Goal: Find specific page/section: Find specific page/section

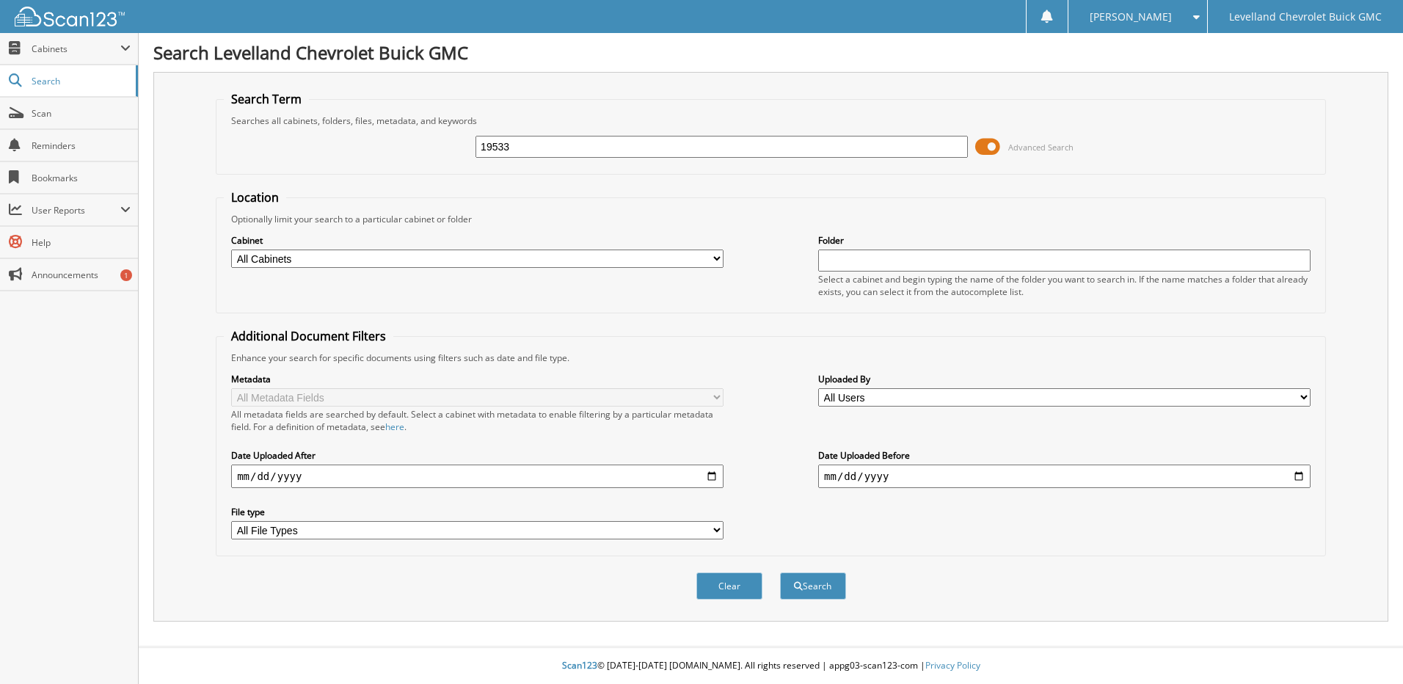
type input "19533"
click at [780, 572] on button "Search" at bounding box center [813, 585] width 66 height 27
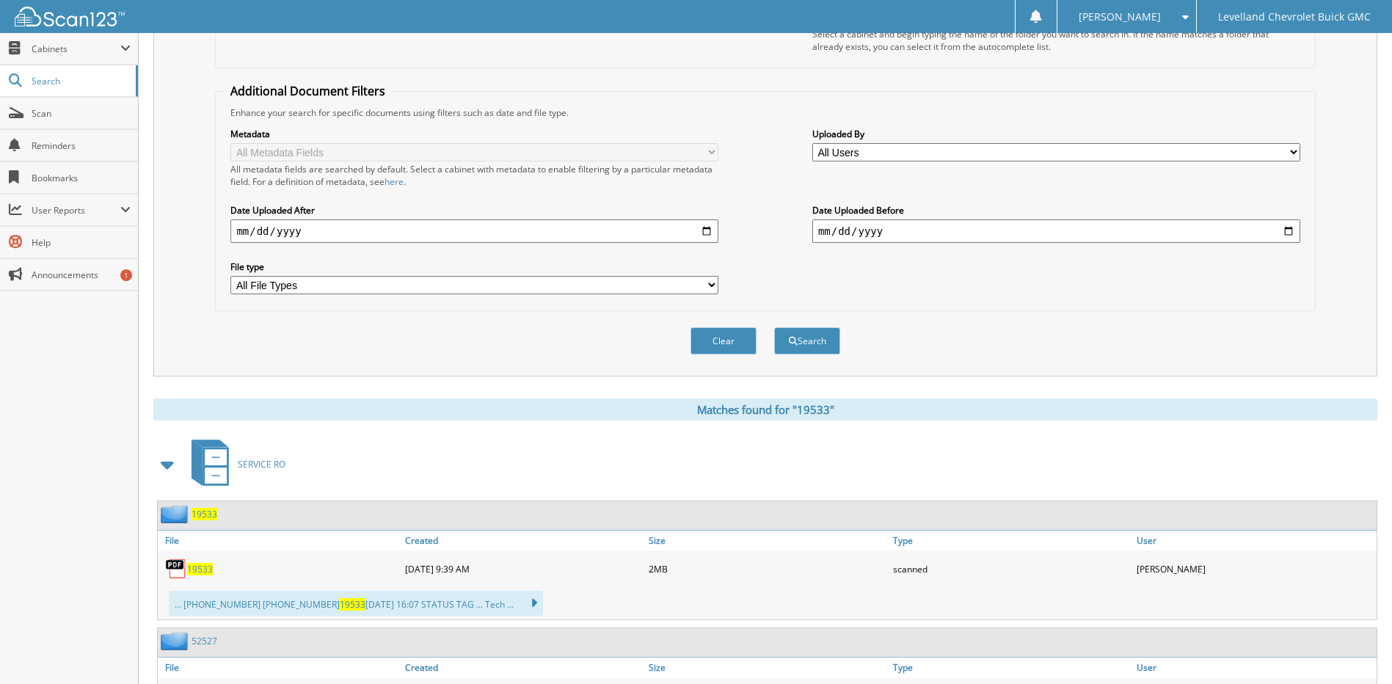
scroll to position [293, 0]
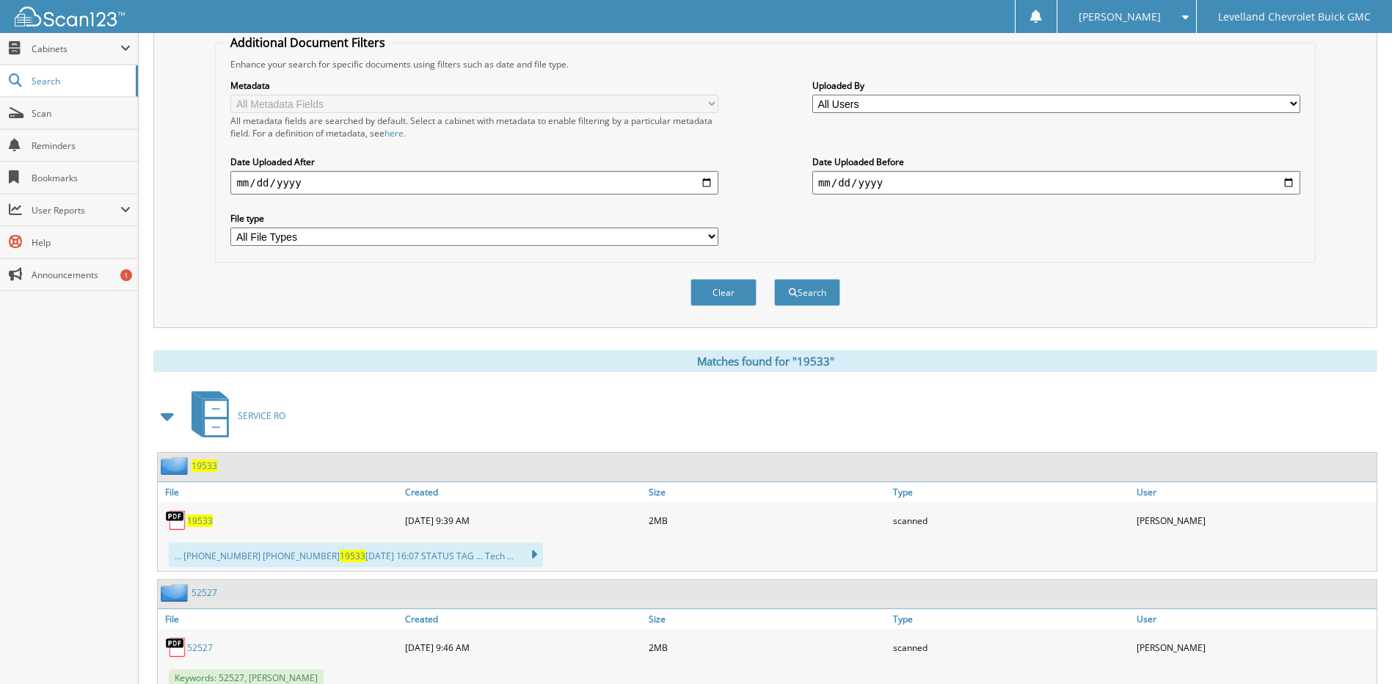
click at [201, 469] on span "19533" at bounding box center [204, 465] width 26 height 12
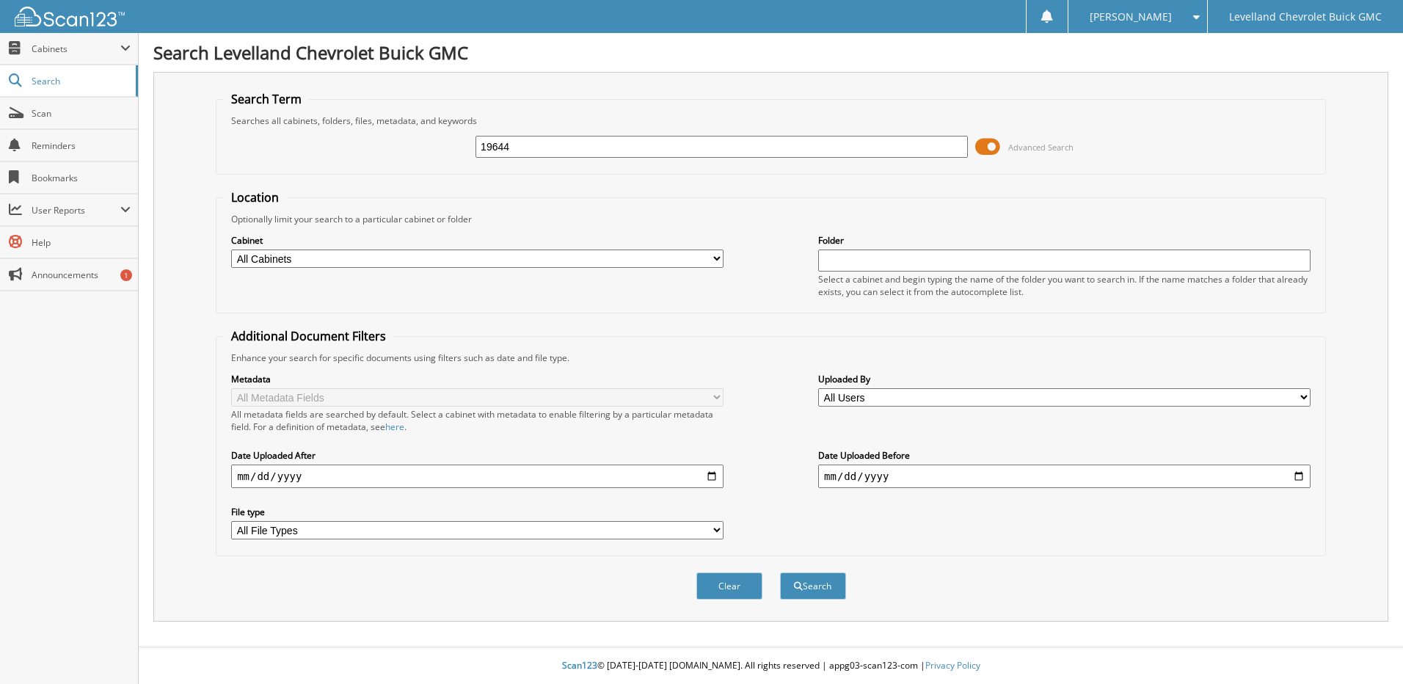
type input "19644"
click at [780, 572] on button "Search" at bounding box center [813, 585] width 66 height 27
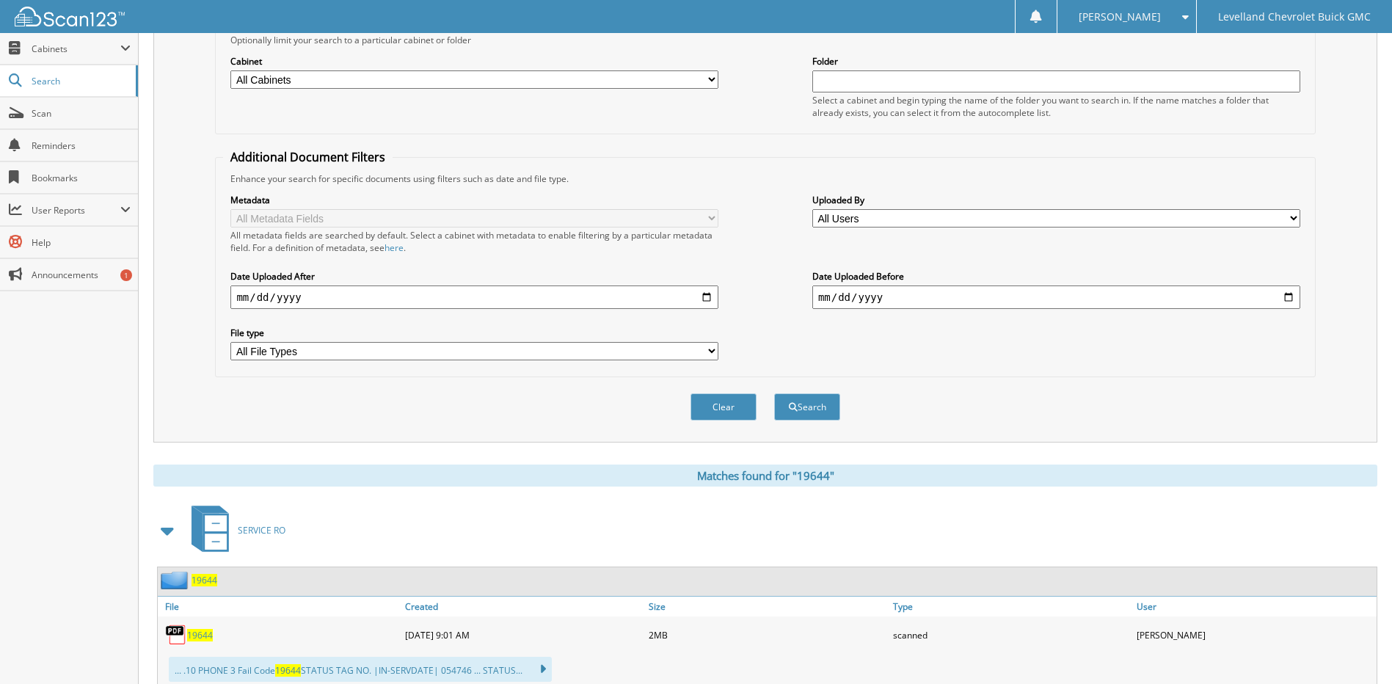
scroll to position [293, 0]
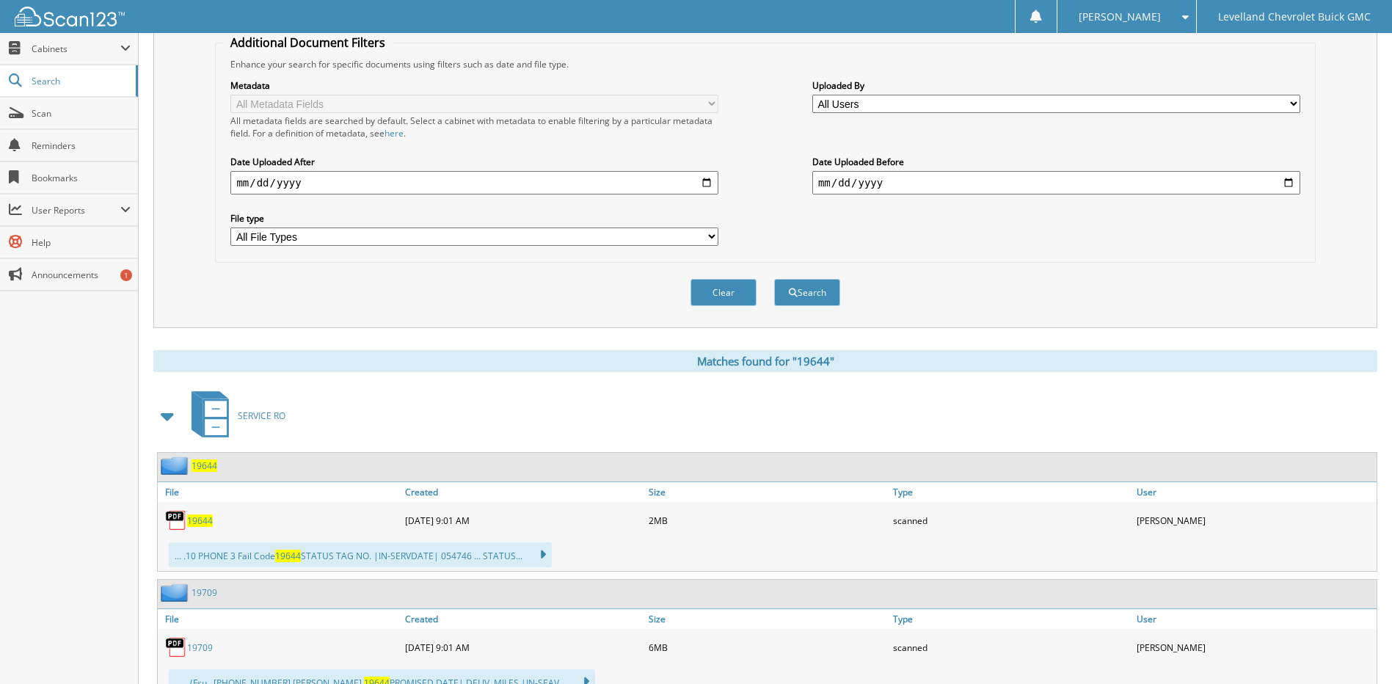
click at [199, 467] on span "19644" at bounding box center [204, 465] width 26 height 12
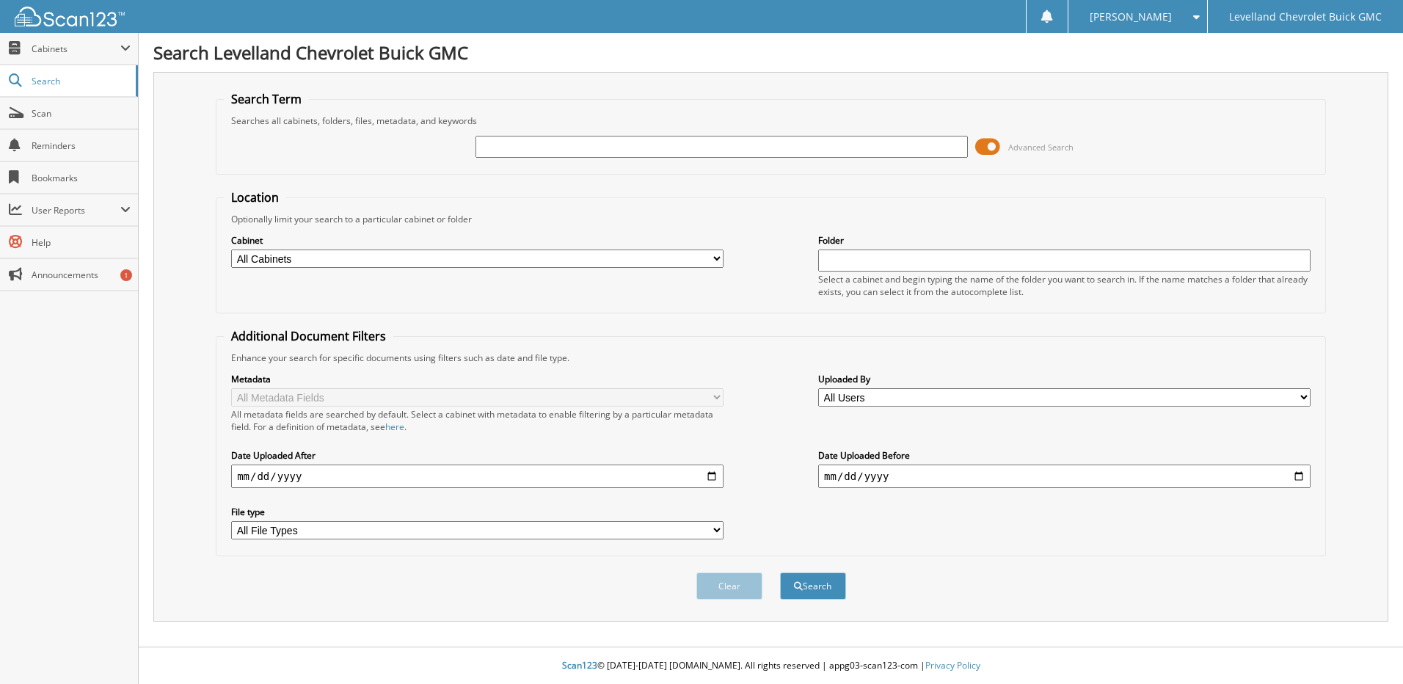
click at [512, 148] on input "text" at bounding box center [721, 147] width 492 height 22
type input "17112"
click at [780, 572] on button "Search" at bounding box center [813, 585] width 66 height 27
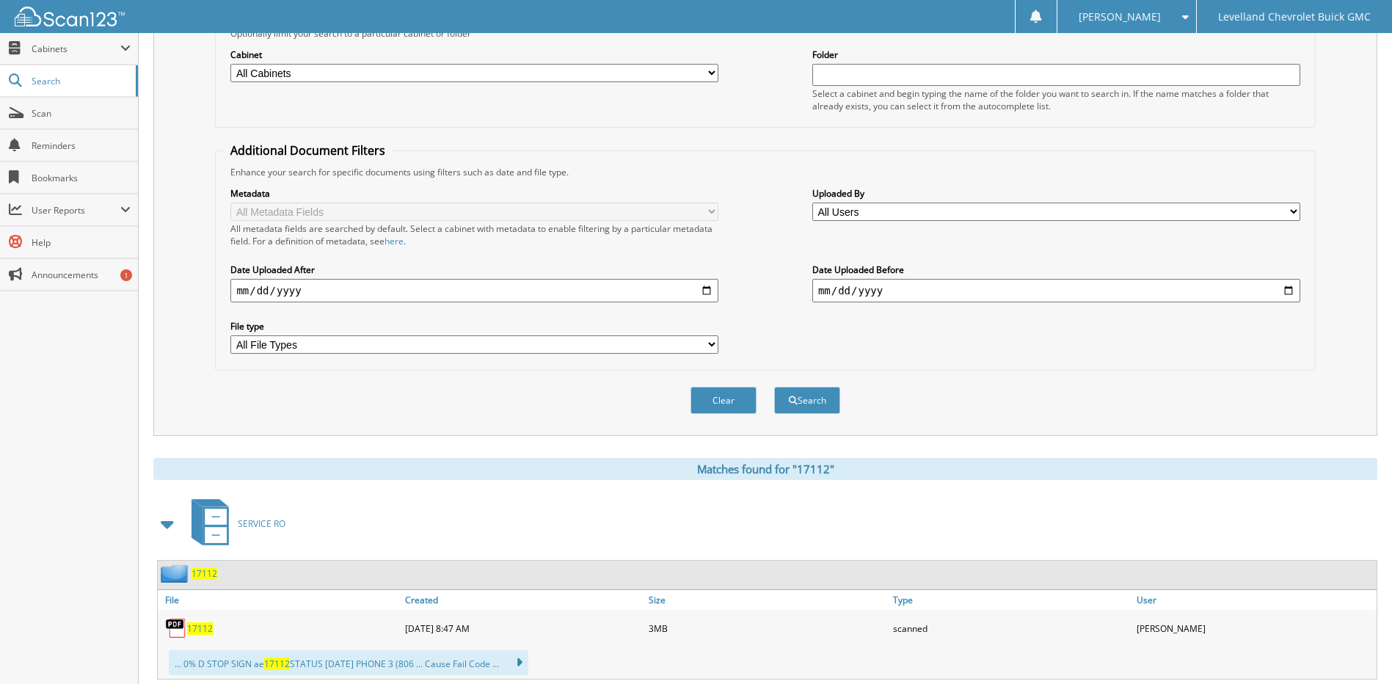
scroll to position [293, 0]
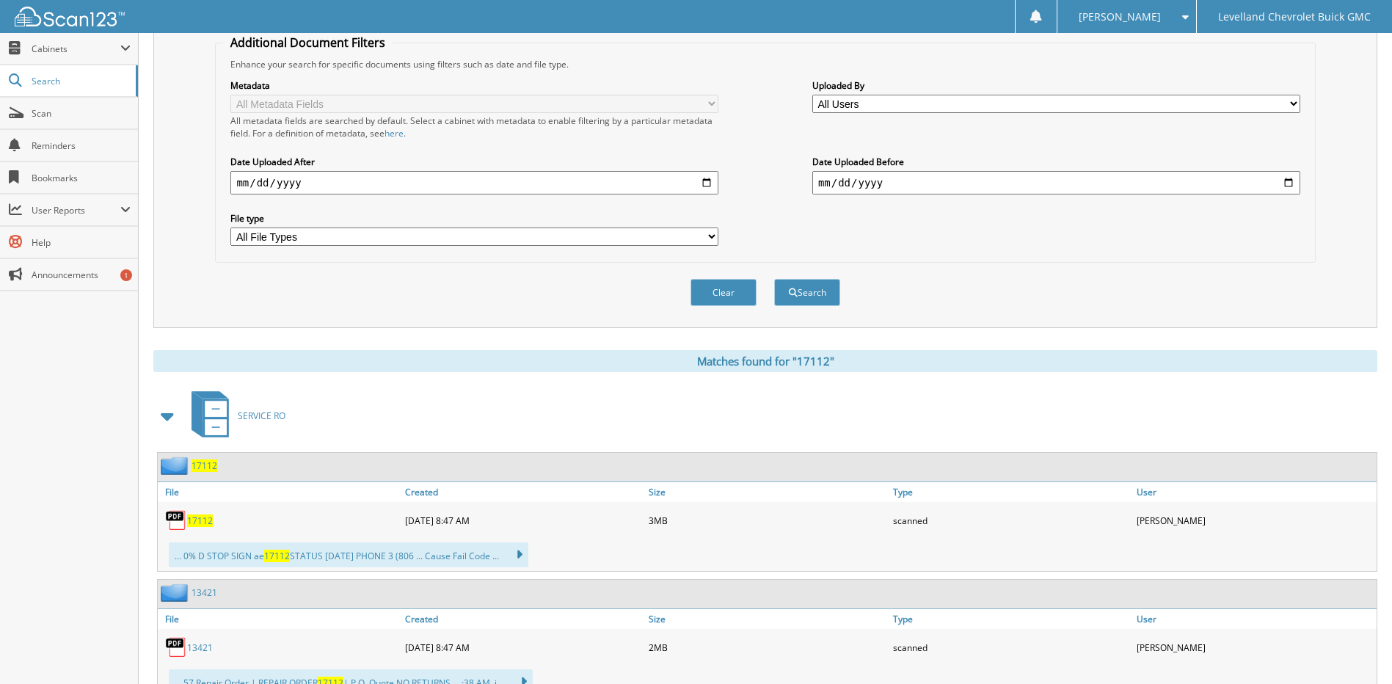
click at [205, 469] on span "17112" at bounding box center [204, 465] width 26 height 12
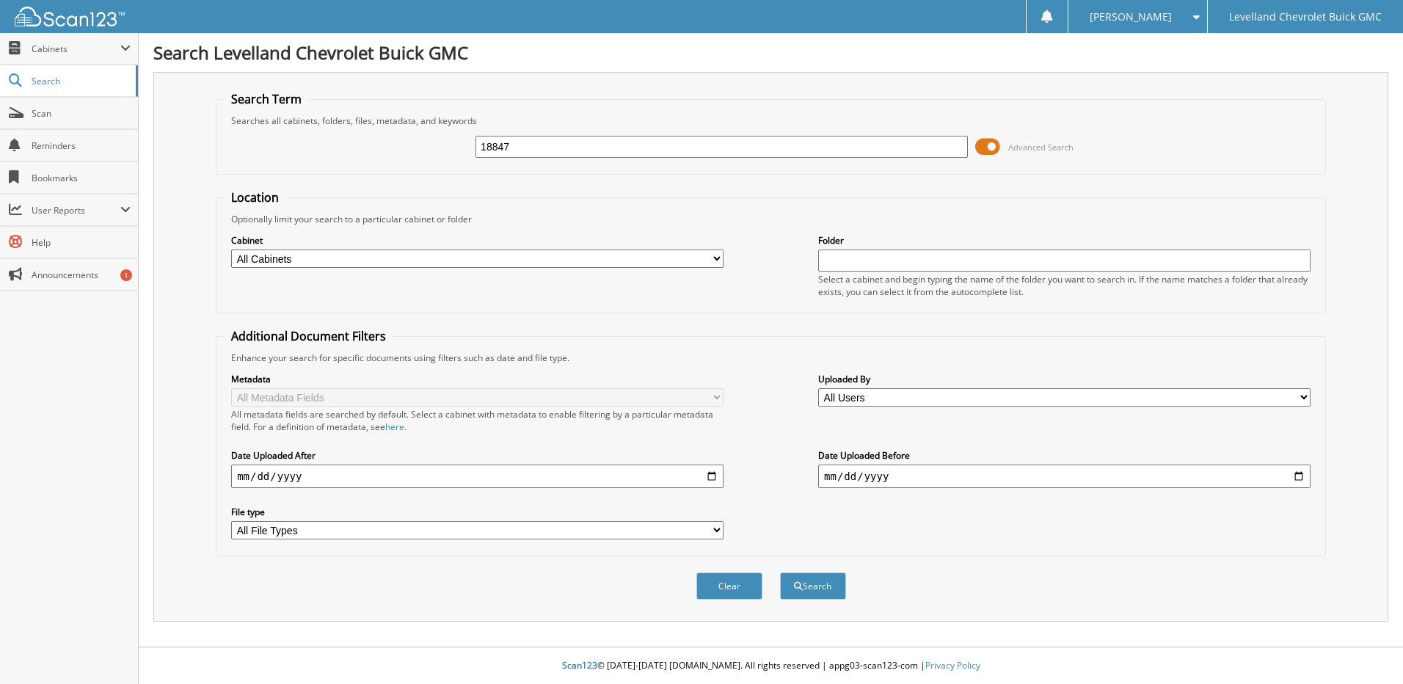
type input "18847"
click at [780, 572] on button "Search" at bounding box center [813, 585] width 66 height 27
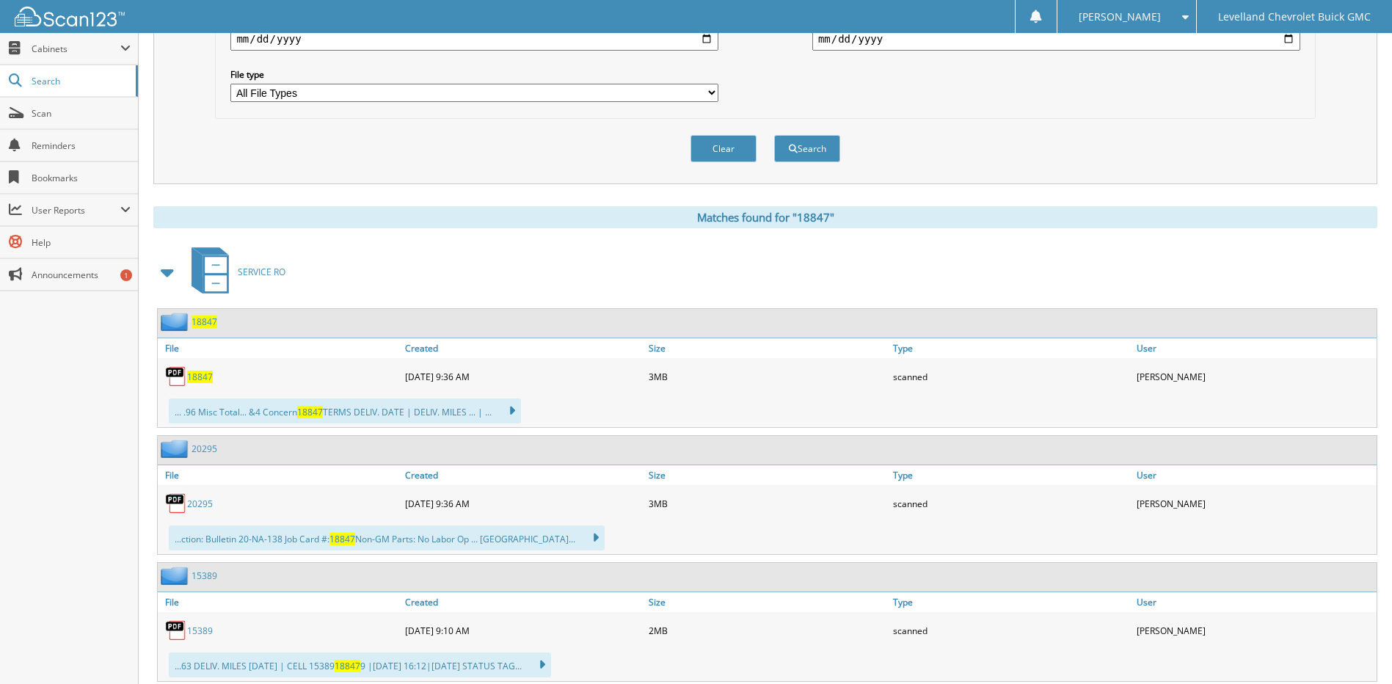
scroll to position [440, 0]
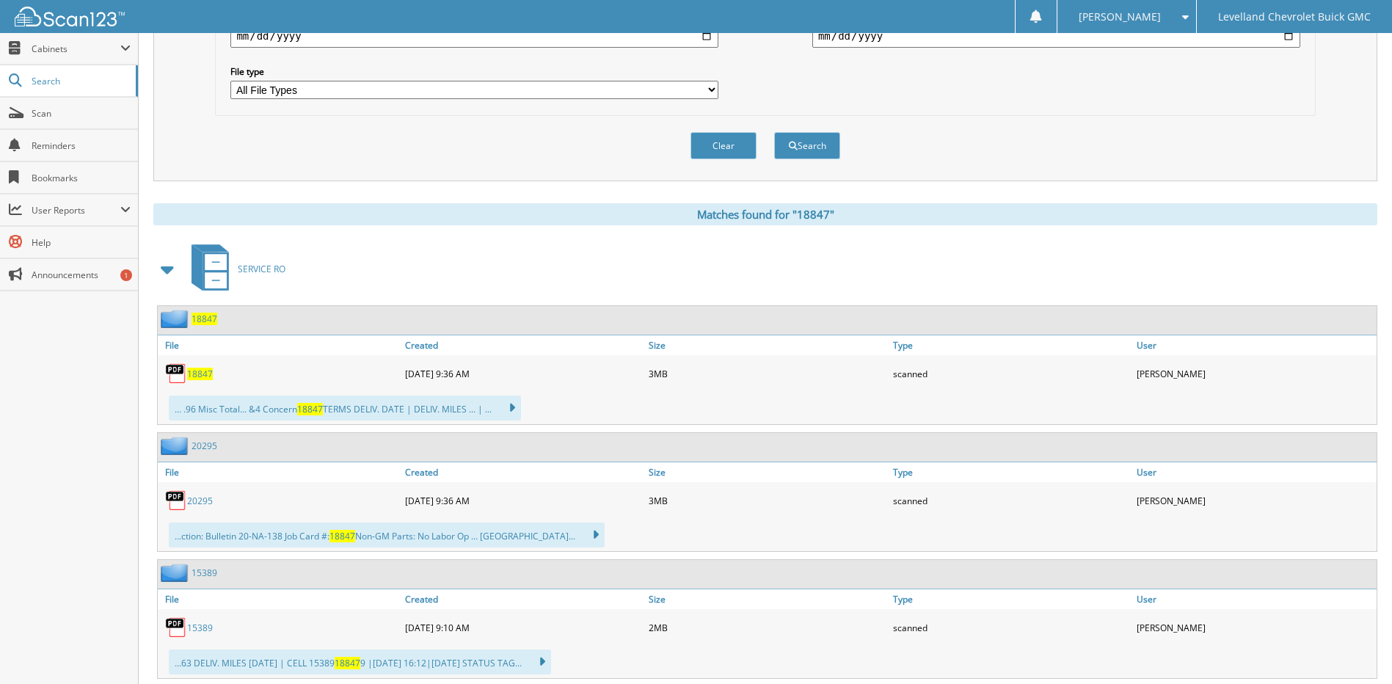
click at [204, 321] on span "18847" at bounding box center [204, 318] width 26 height 12
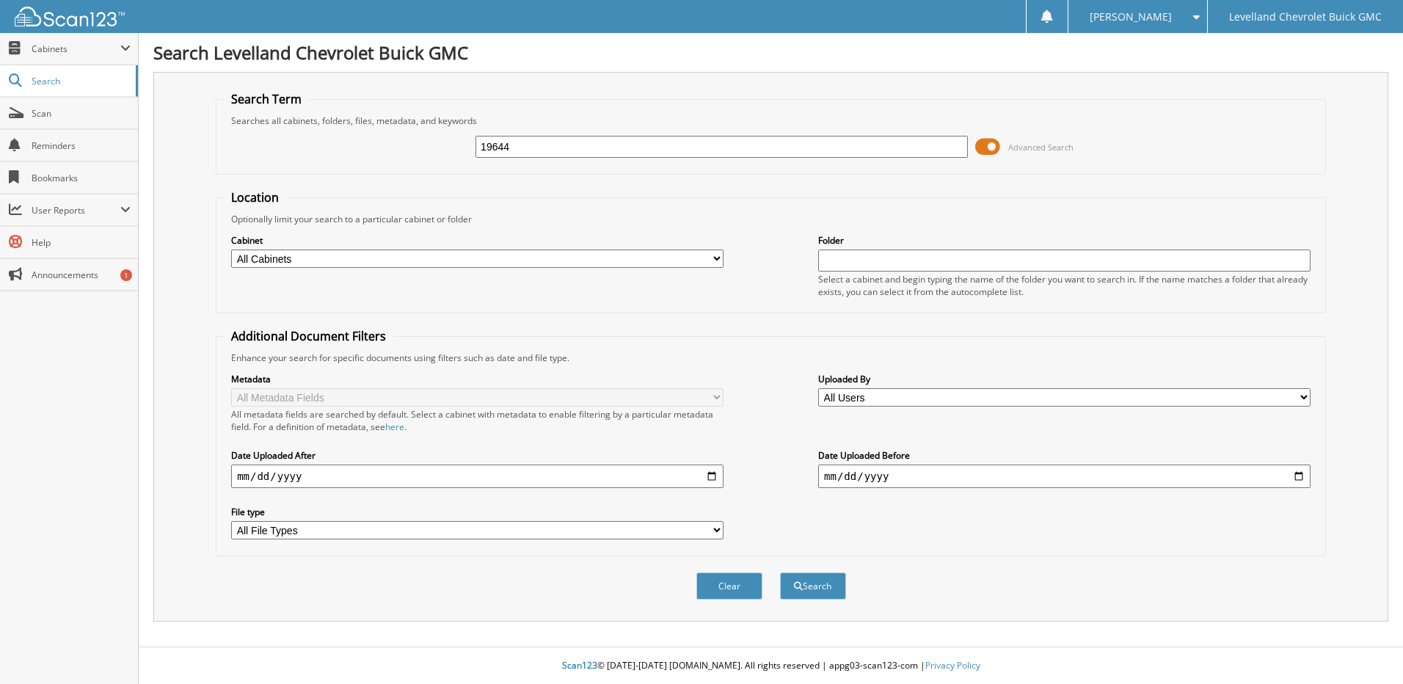
type input "19644"
click at [780, 572] on button "Search" at bounding box center [813, 585] width 66 height 27
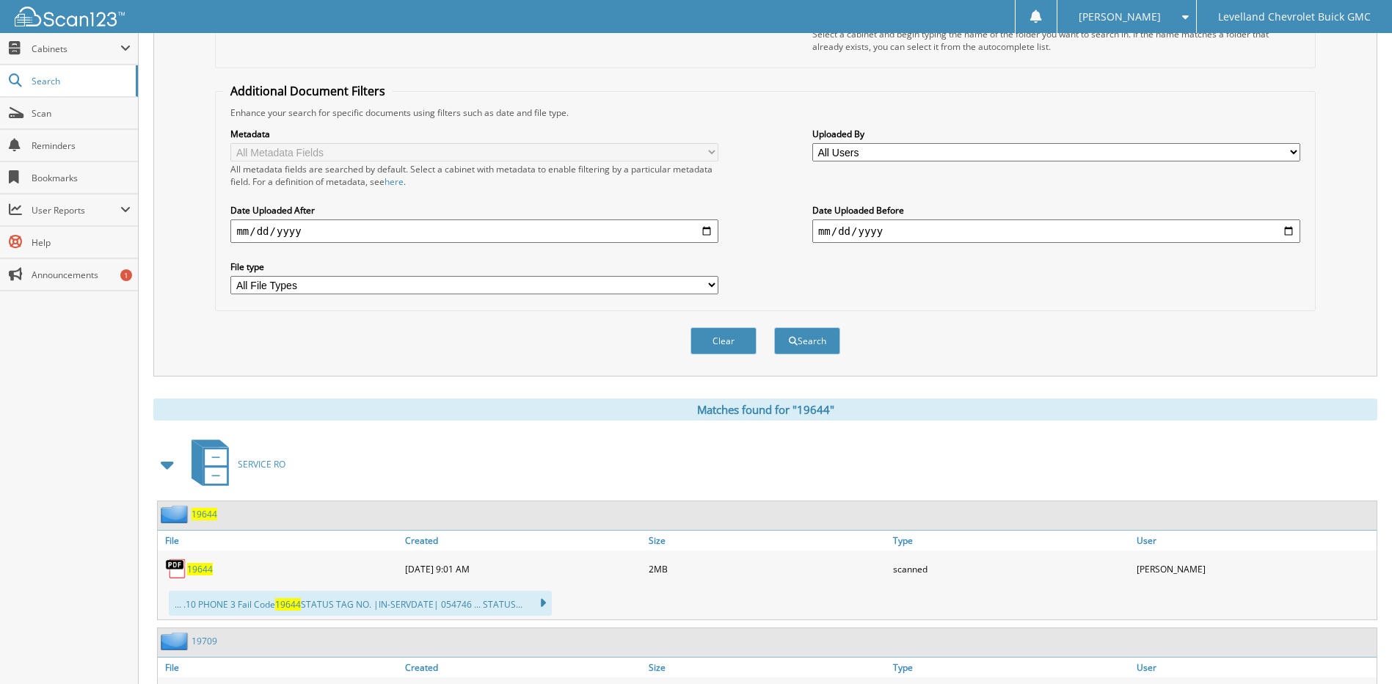
scroll to position [367, 0]
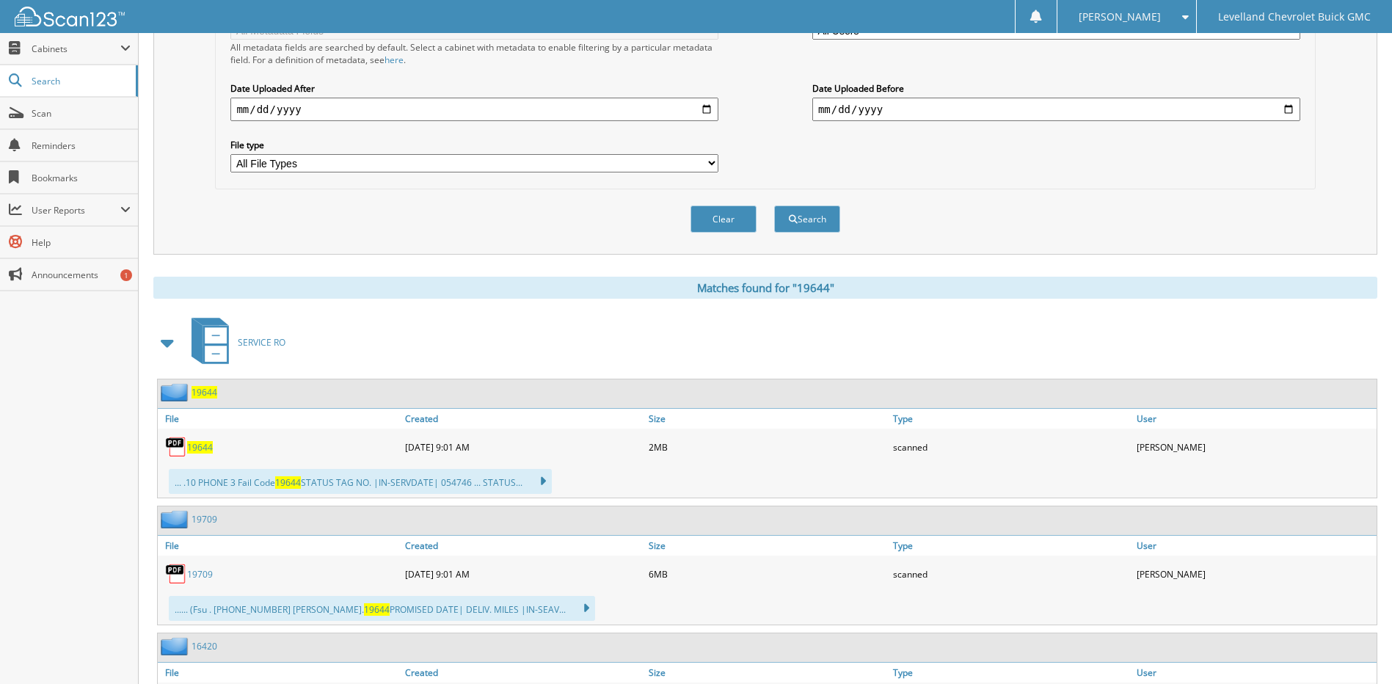
click at [210, 393] on span "19644" at bounding box center [204, 392] width 26 height 12
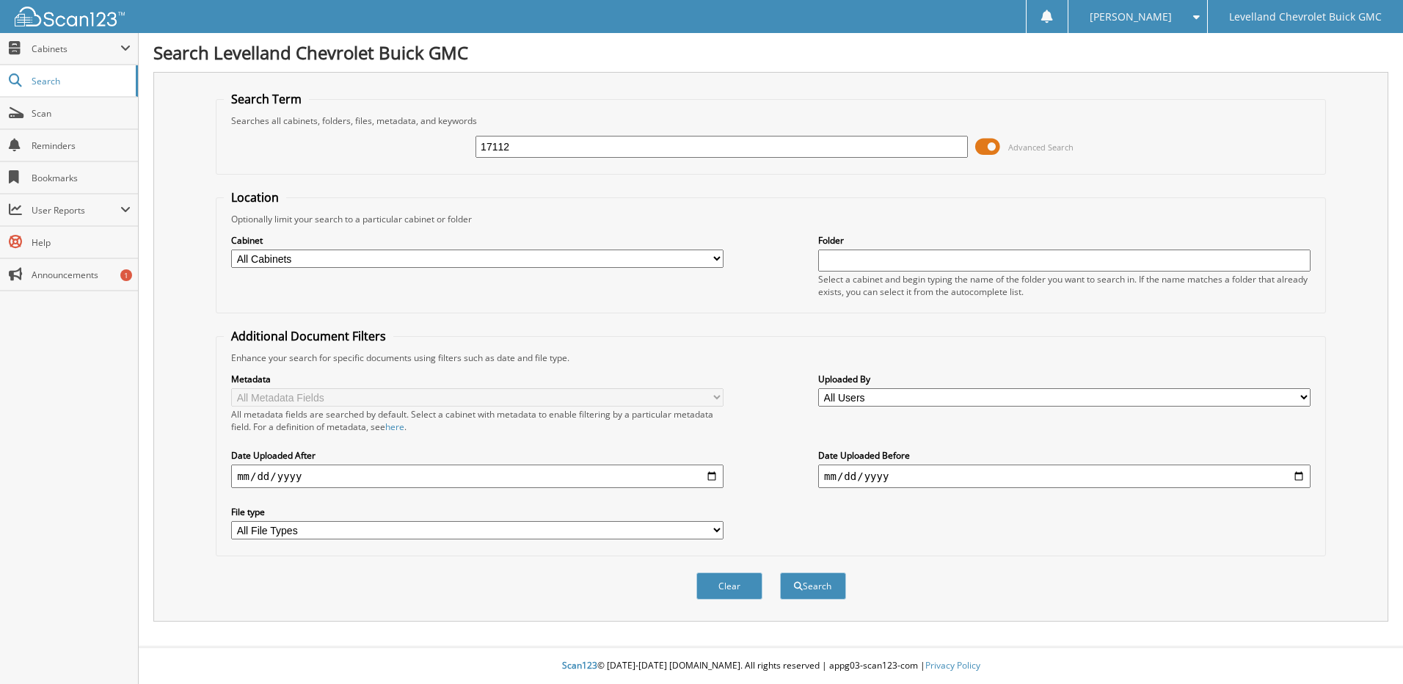
type input "17112"
click at [780, 572] on button "Search" at bounding box center [813, 585] width 66 height 27
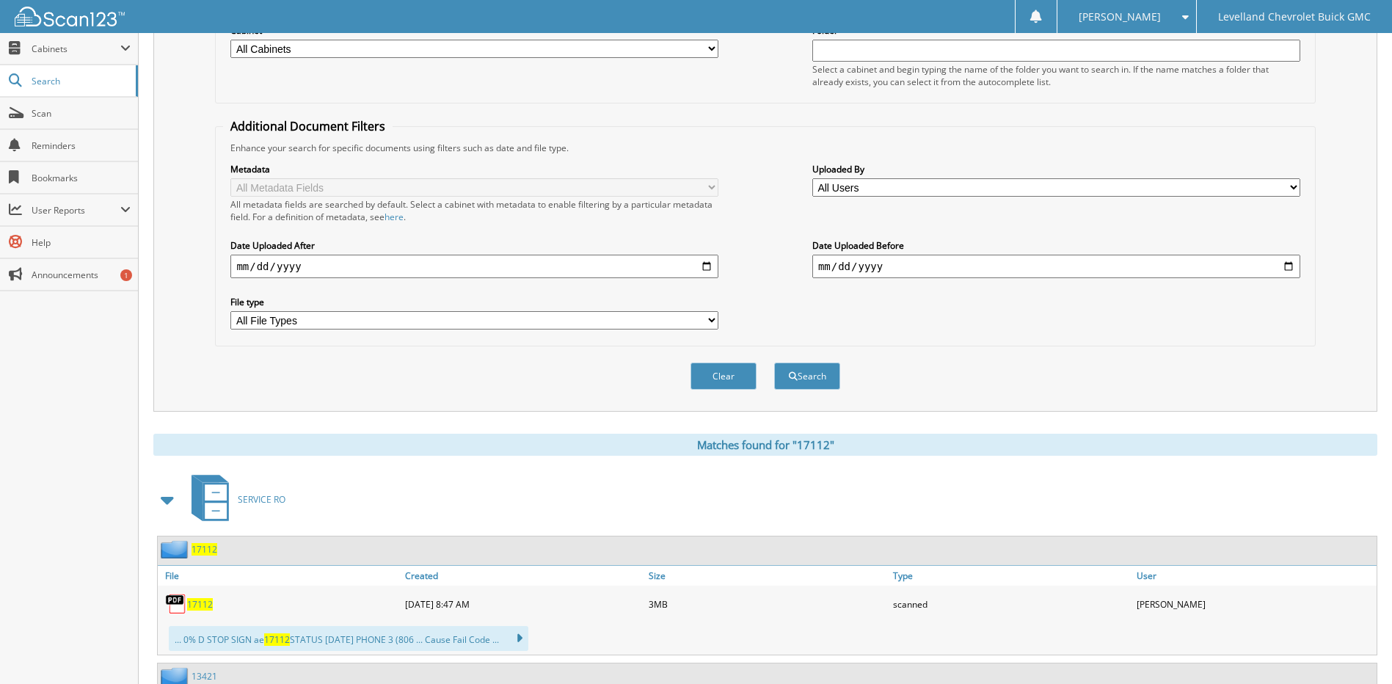
scroll to position [220, 0]
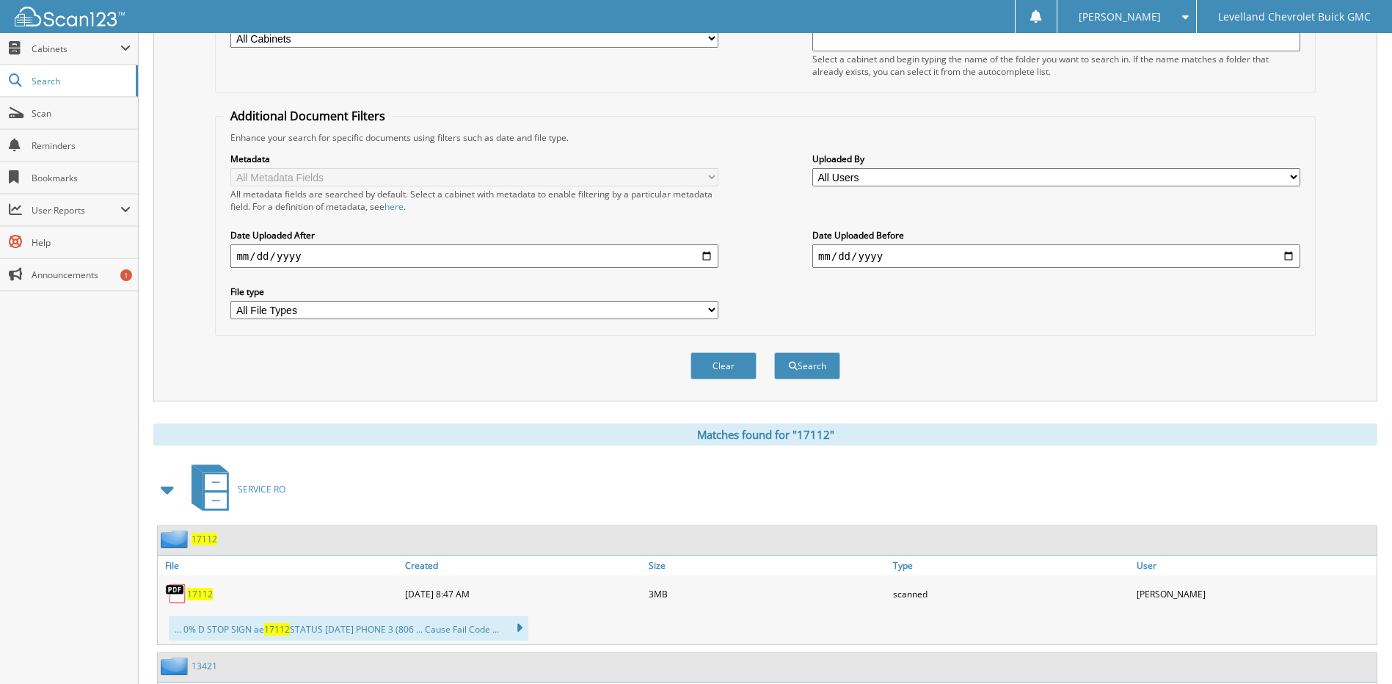
click at [202, 539] on span "17112" at bounding box center [204, 539] width 26 height 12
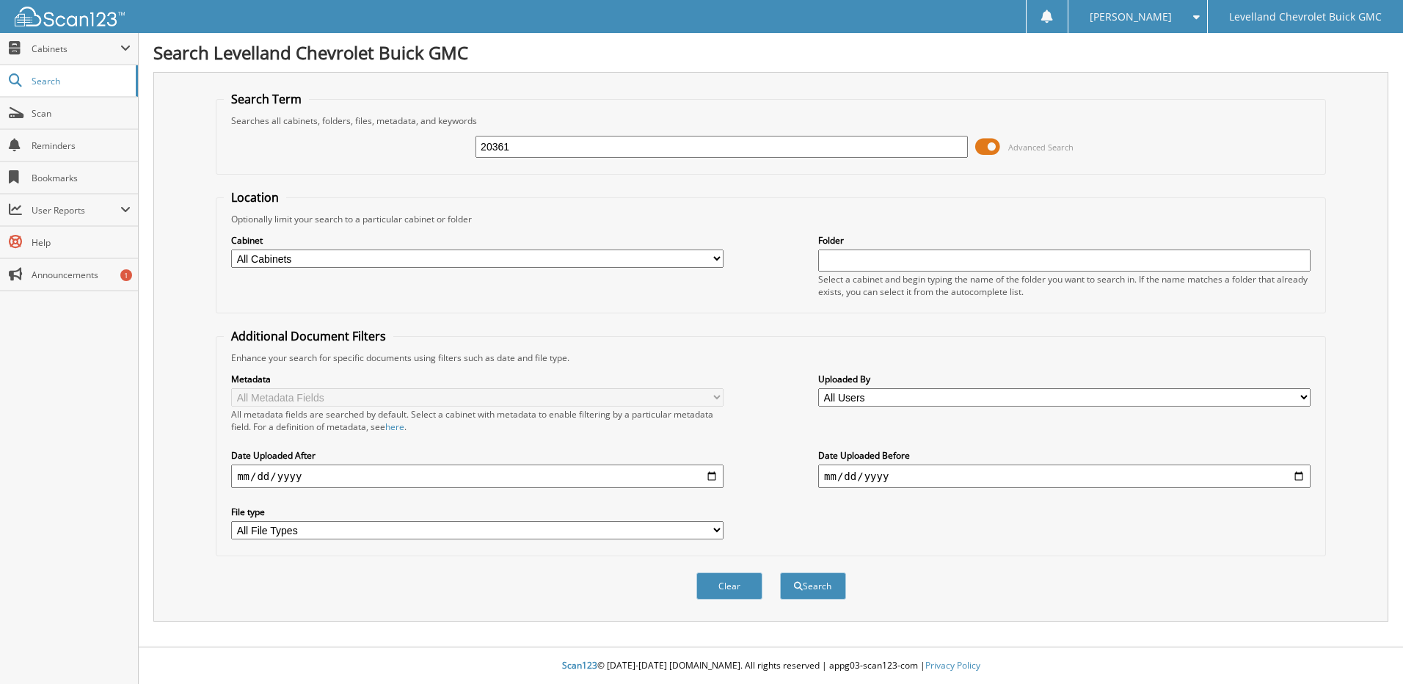
type input "20361"
click at [780, 572] on button "Search" at bounding box center [813, 585] width 66 height 27
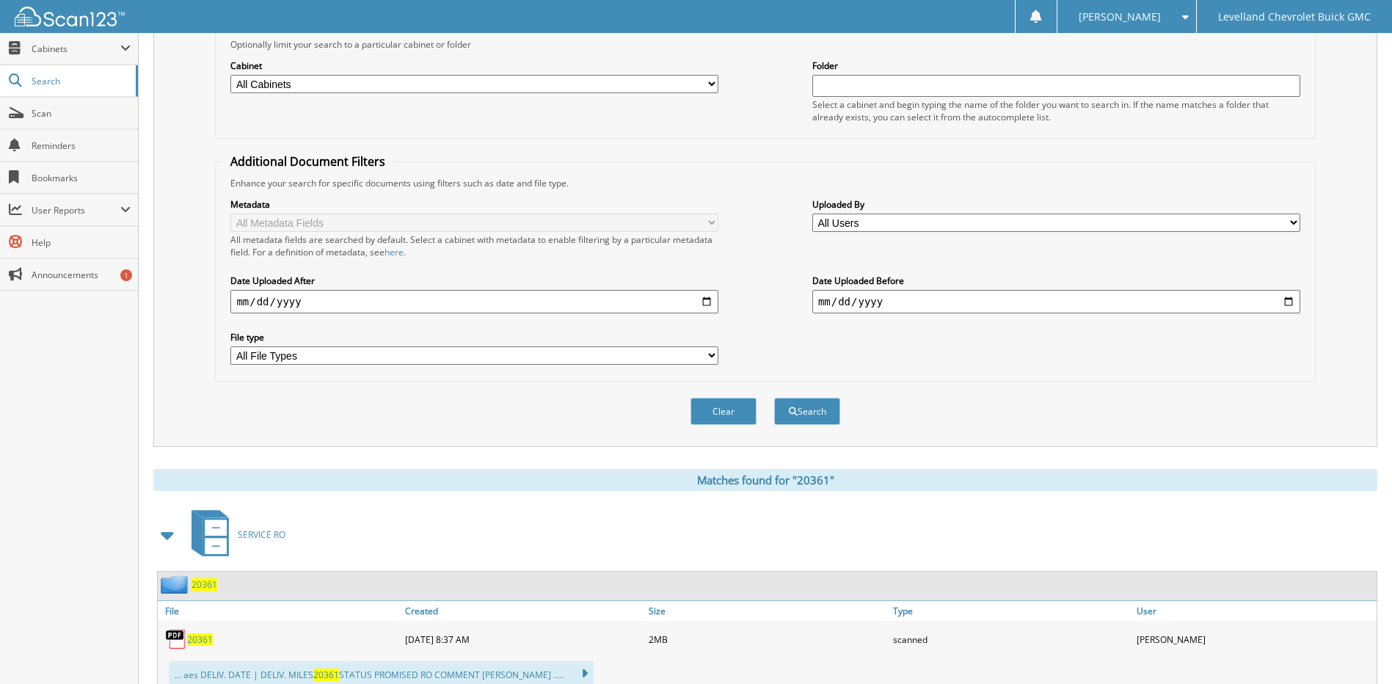
scroll to position [220, 0]
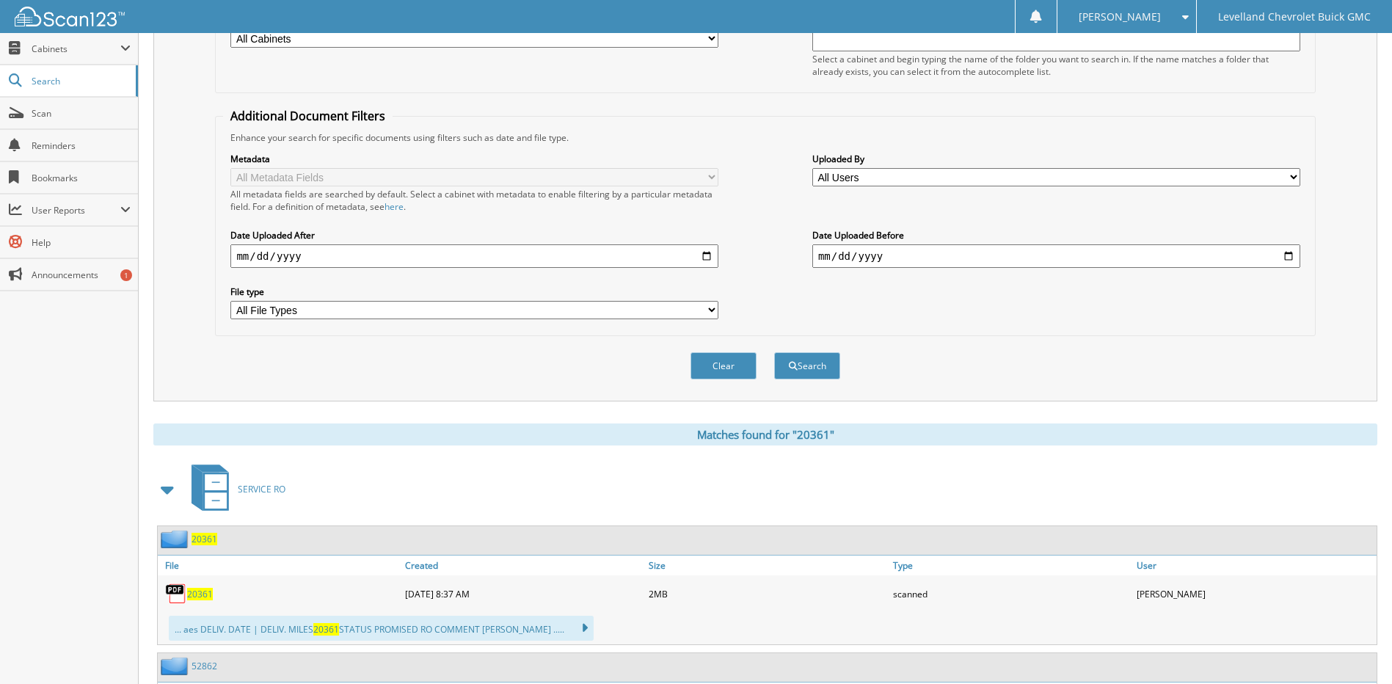
click at [207, 542] on span "20361" at bounding box center [204, 539] width 26 height 12
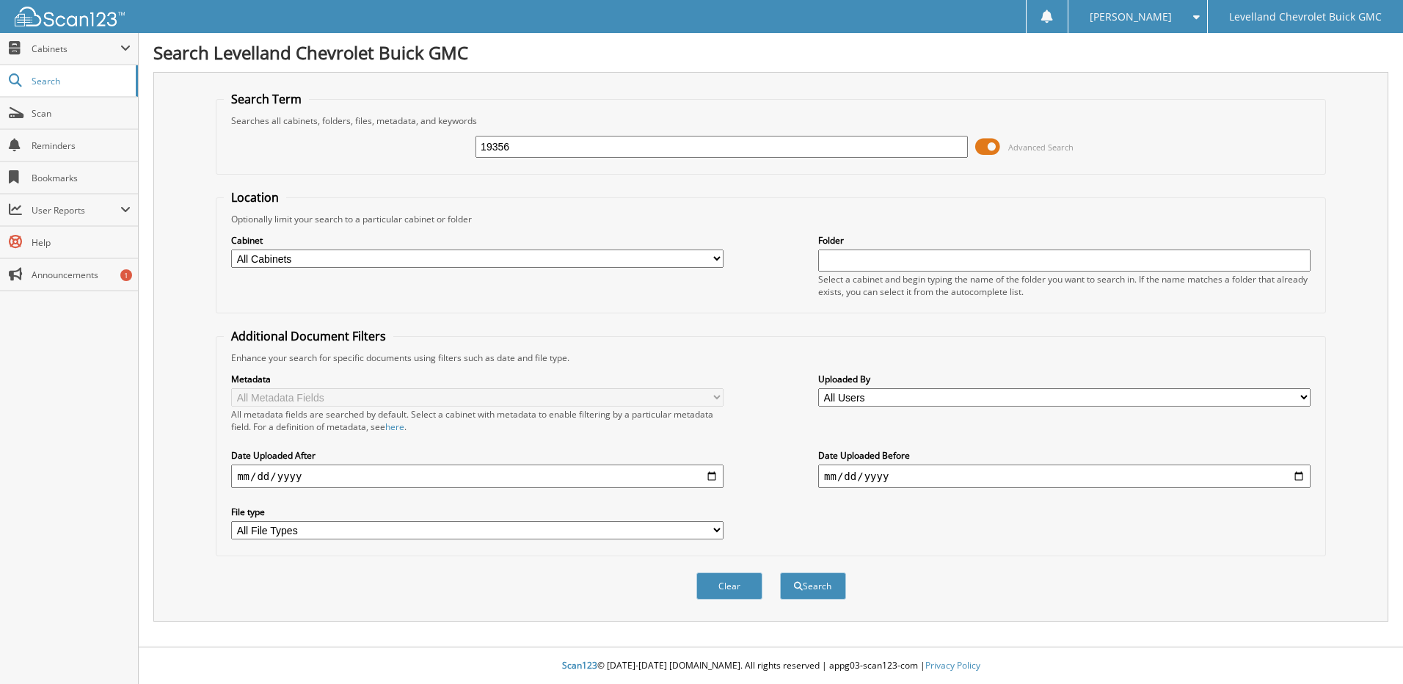
type input "19356"
click at [780, 572] on button "Search" at bounding box center [813, 585] width 66 height 27
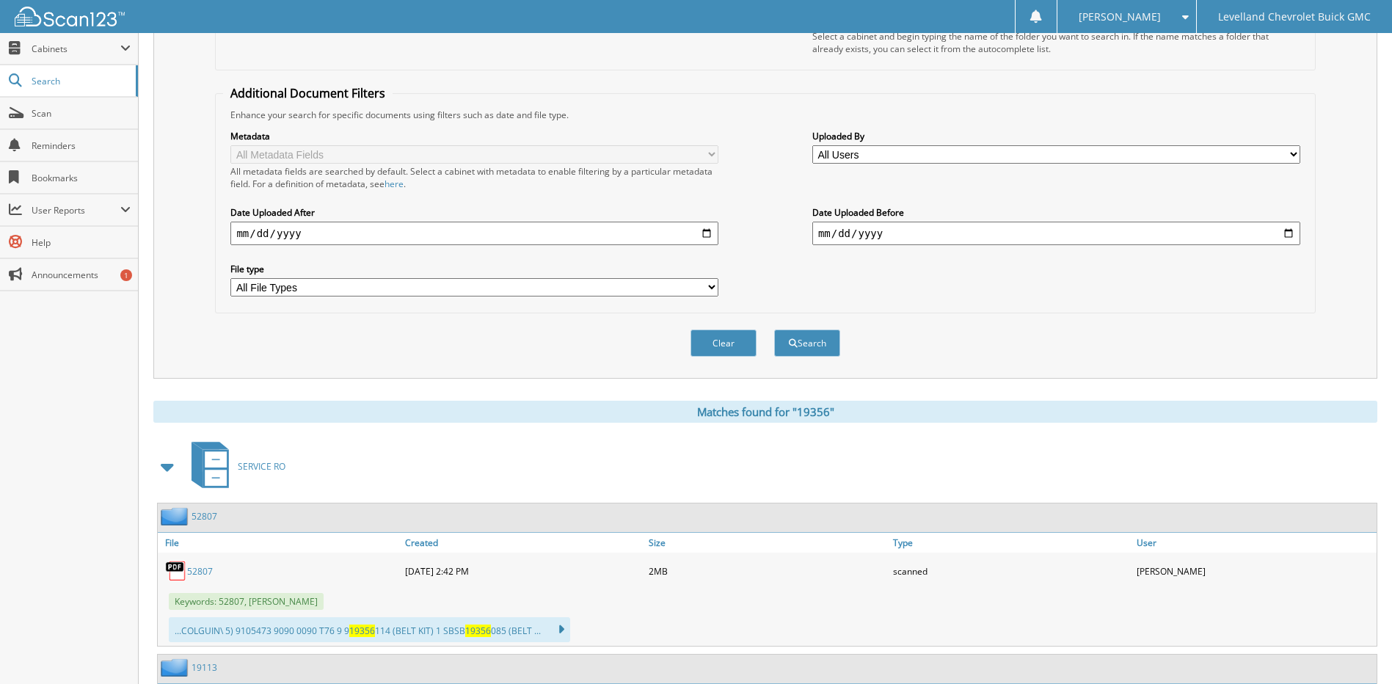
scroll to position [293, 0]
